Goal: Transaction & Acquisition: Purchase product/service

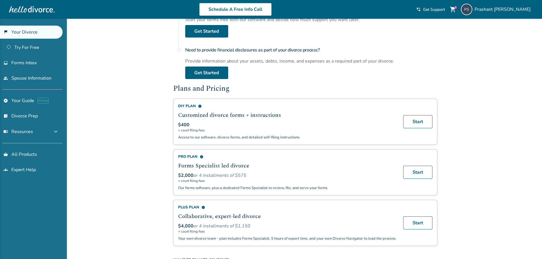
scroll to position [284, 0]
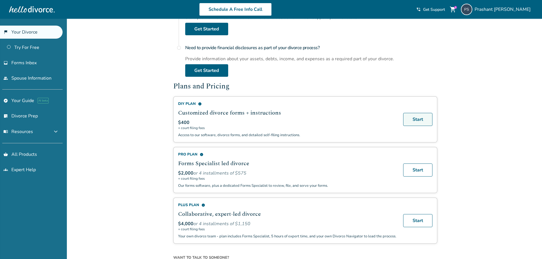
click at [418, 117] on link "Start" at bounding box center [417, 119] width 29 height 13
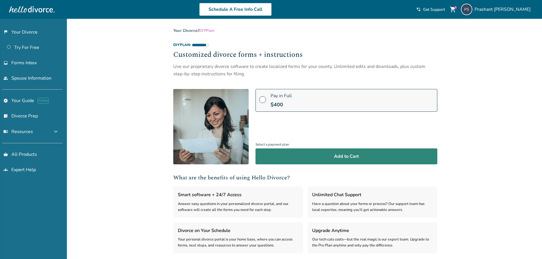
click at [342, 159] on button "Add to Cart" at bounding box center [346, 156] width 182 height 16
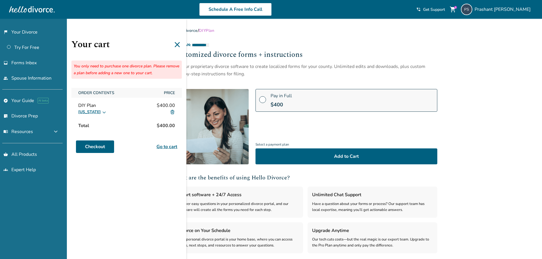
click at [499, 71] on div "**********" at bounding box center [271, 187] width 542 height 337
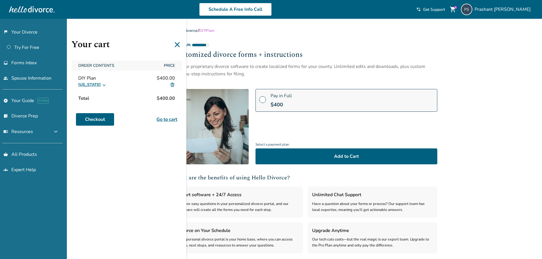
click at [177, 44] on icon at bounding box center [177, 44] width 5 height 5
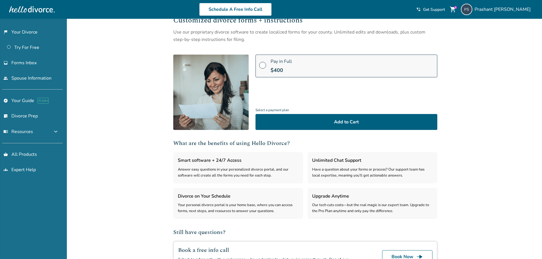
scroll to position [97, 0]
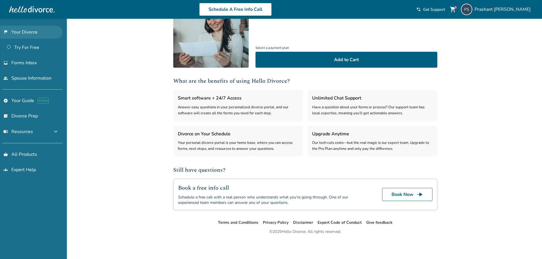
click at [33, 31] on link "flag_2 Your Divorce" at bounding box center [31, 32] width 63 height 13
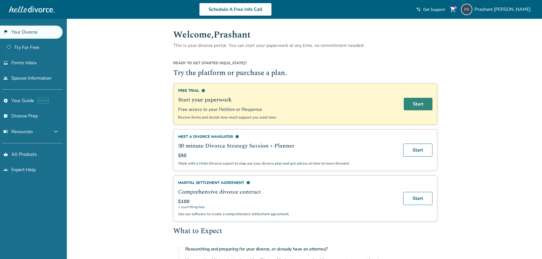
click at [414, 107] on link "Start" at bounding box center [418, 104] width 29 height 13
